Goal: Find specific page/section

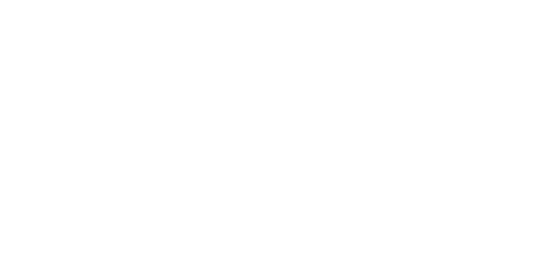
select select "**********"
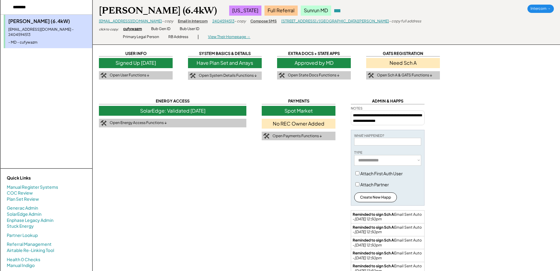
click at [127, 29] on div "cufywazm" at bounding box center [132, 28] width 19 height 5
